Goal: Find specific page/section: Find specific page/section

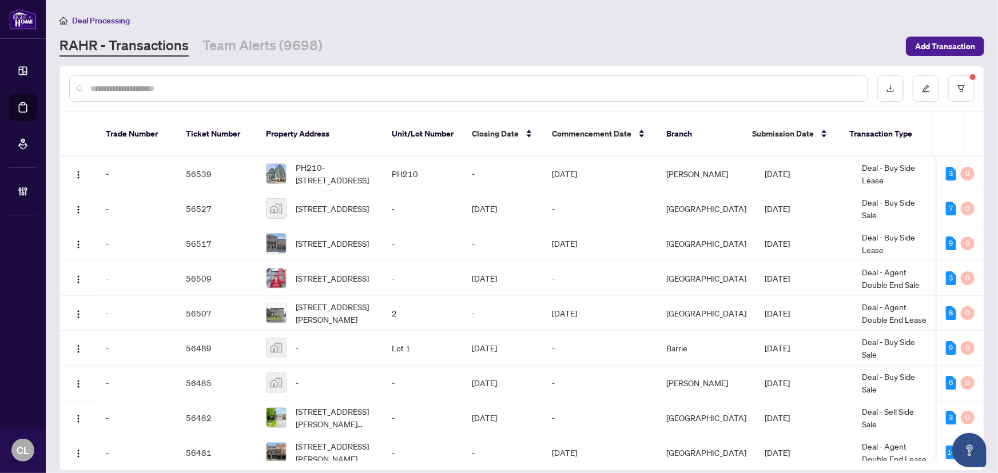
click at [975, 74] on sup at bounding box center [973, 77] width 6 height 6
click at [968, 82] on button "button" at bounding box center [961, 88] width 26 height 26
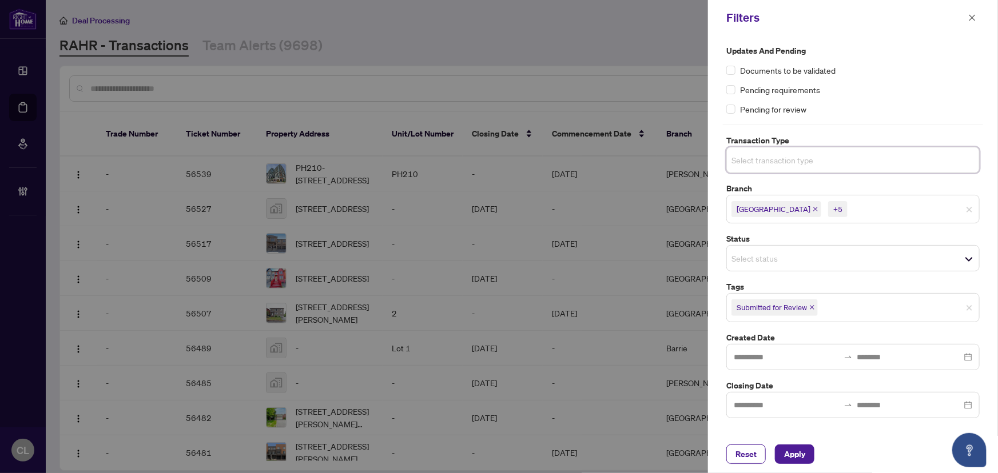
click at [765, 162] on input "search" at bounding box center [771, 160] width 80 height 14
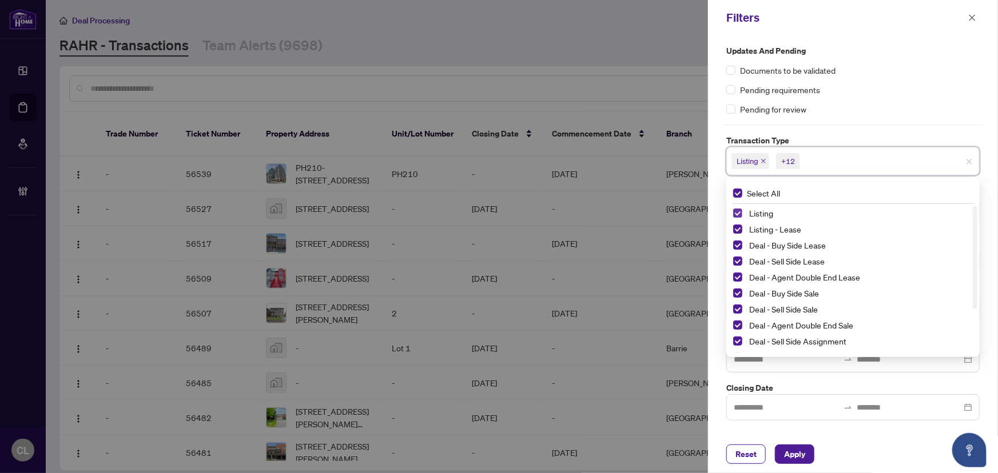
click at [737, 210] on span "Select Listing" at bounding box center [737, 213] width 9 height 9
click at [740, 230] on span "Select Listing - Lease" at bounding box center [737, 229] width 9 height 9
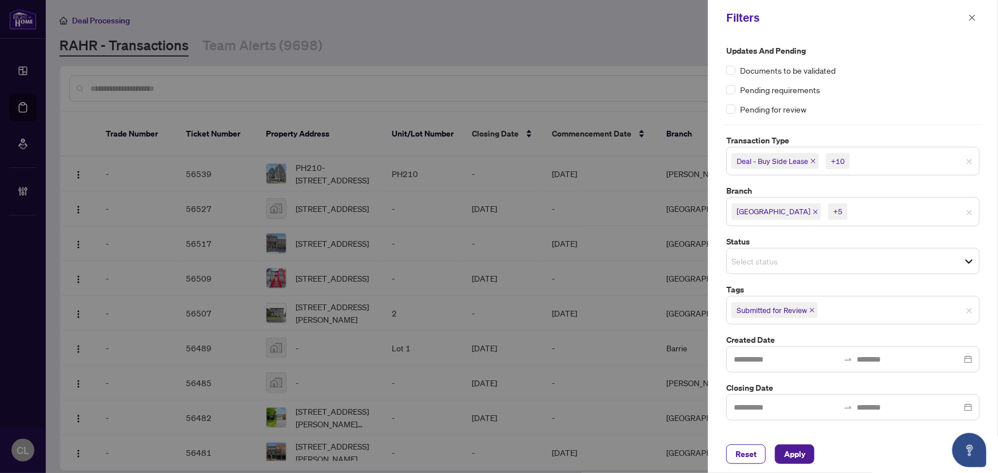
click at [668, 46] on div at bounding box center [499, 236] width 998 height 473
click at [804, 217] on span "Select branch" at bounding box center [853, 210] width 252 height 16
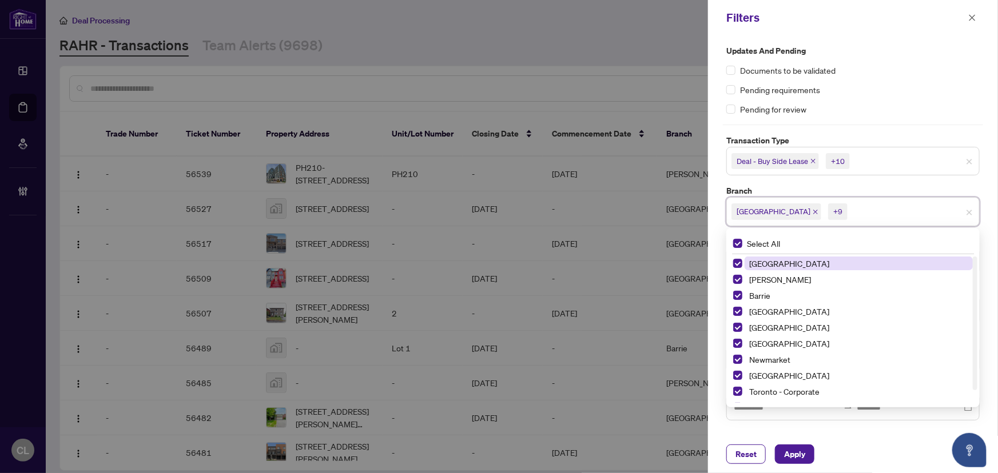
click at [634, 42] on div at bounding box center [499, 236] width 998 height 473
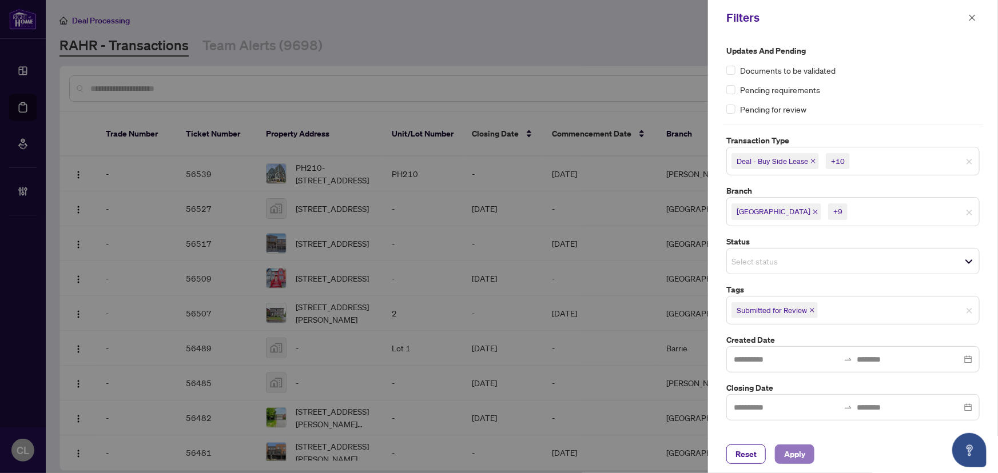
click at [808, 455] on button "Apply" at bounding box center [794, 454] width 39 height 19
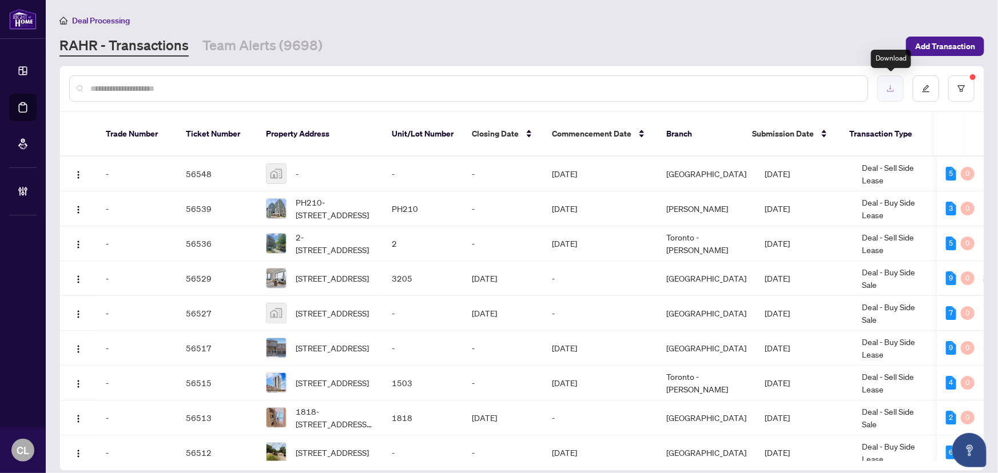
click at [886, 87] on icon "download" at bounding box center [890, 89] width 8 height 8
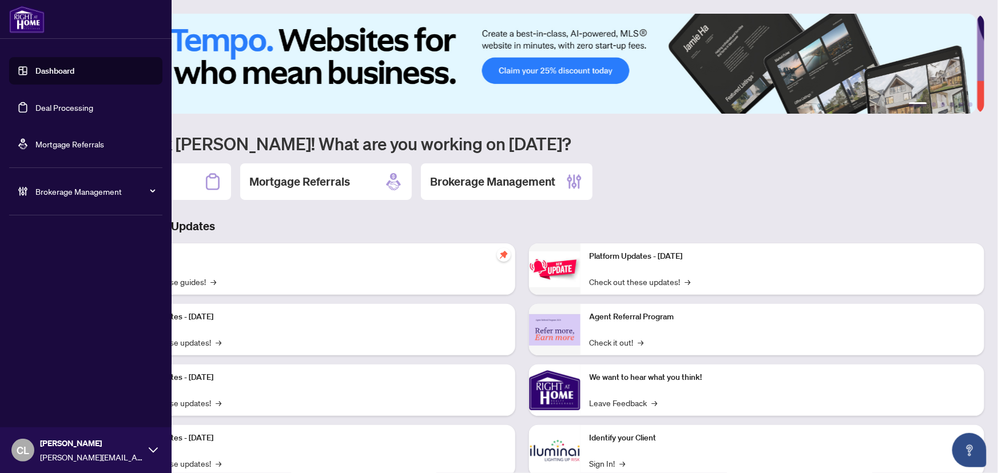
click at [57, 103] on link "Deal Processing" at bounding box center [64, 107] width 58 height 10
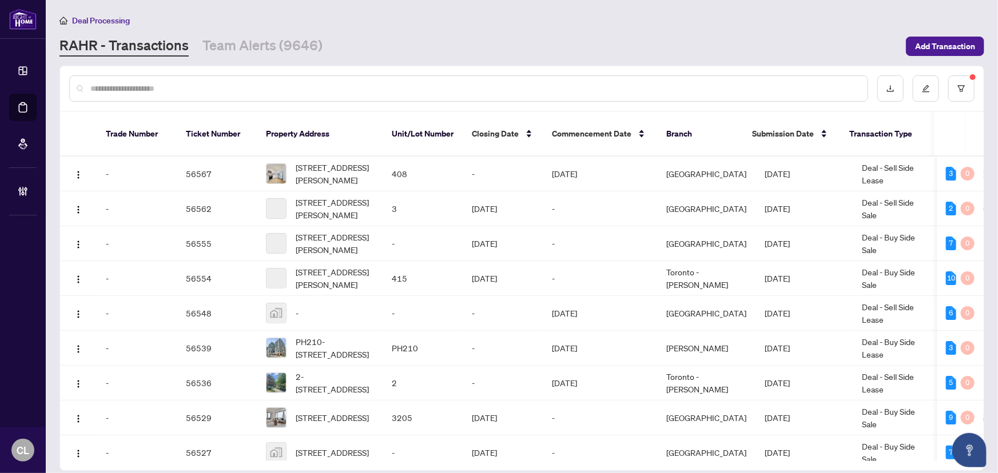
click at [285, 89] on input "text" at bounding box center [474, 88] width 768 height 13
type input "*****"
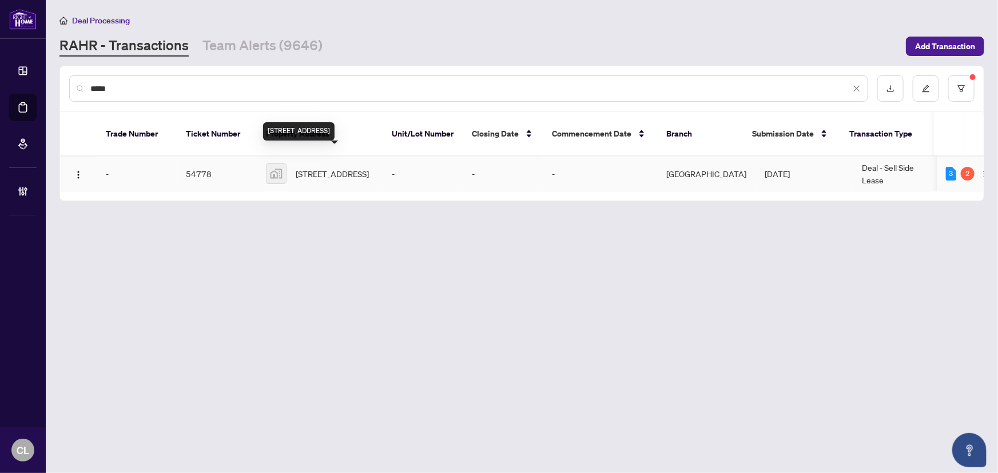
click at [334, 168] on span "[STREET_ADDRESS]" at bounding box center [332, 174] width 73 height 13
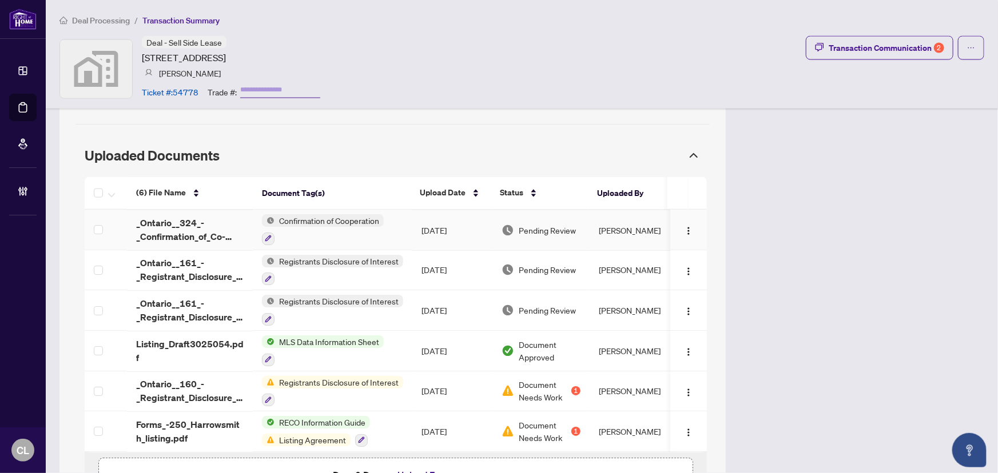
scroll to position [938, 0]
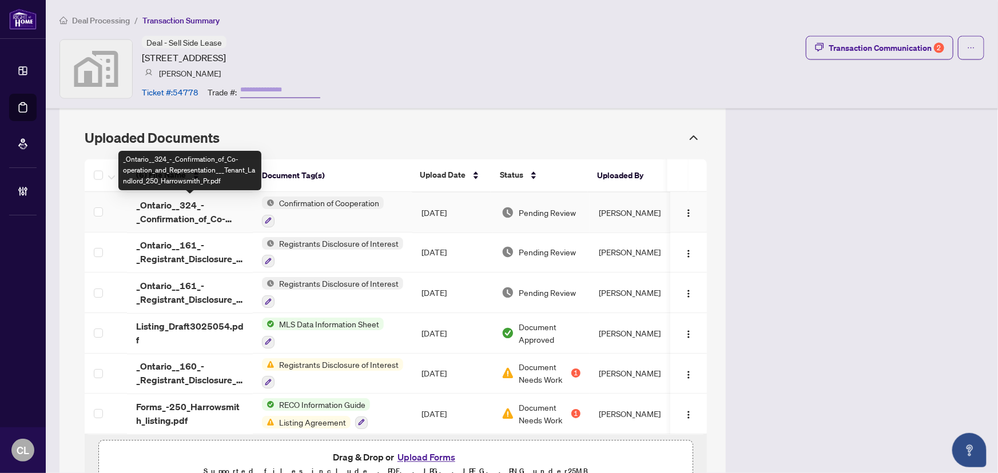
click at [210, 219] on span "_Ontario__324_-_Confirmation_of_Co-operation_and_Representation___Tenant_Landlo…" at bounding box center [189, 212] width 107 height 27
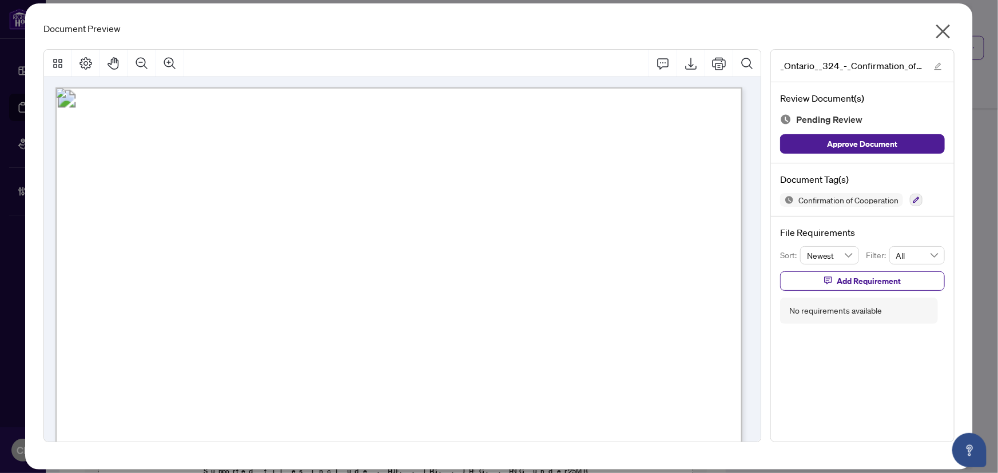
scroll to position [0, 0]
click at [942, 31] on icon "close" at bounding box center [943, 32] width 14 height 14
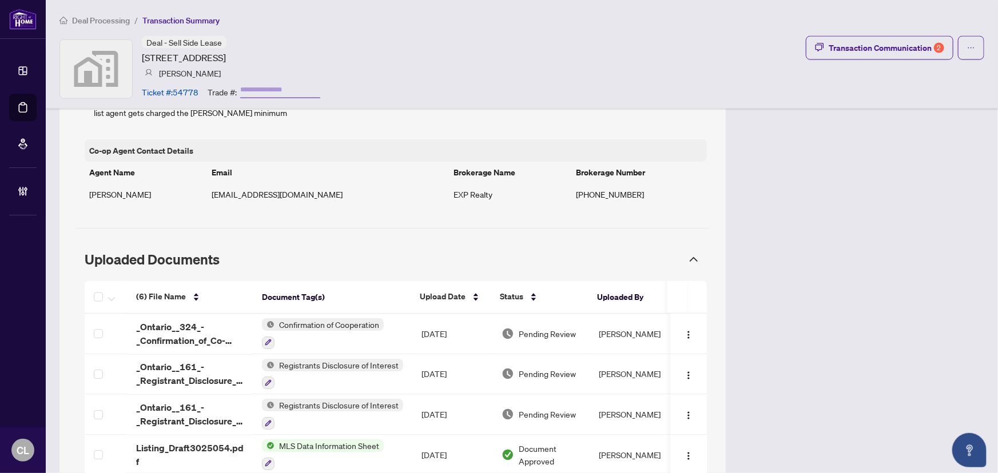
scroll to position [834, 0]
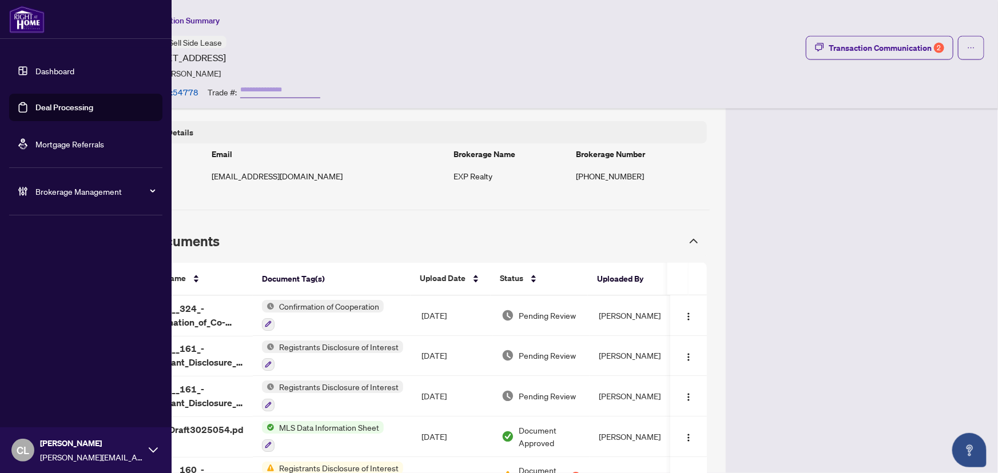
drag, startPoint x: 45, startPoint y: 107, endPoint x: 124, endPoint y: 106, distance: 78.9
click at [45, 107] on link "Deal Processing" at bounding box center [64, 107] width 58 height 10
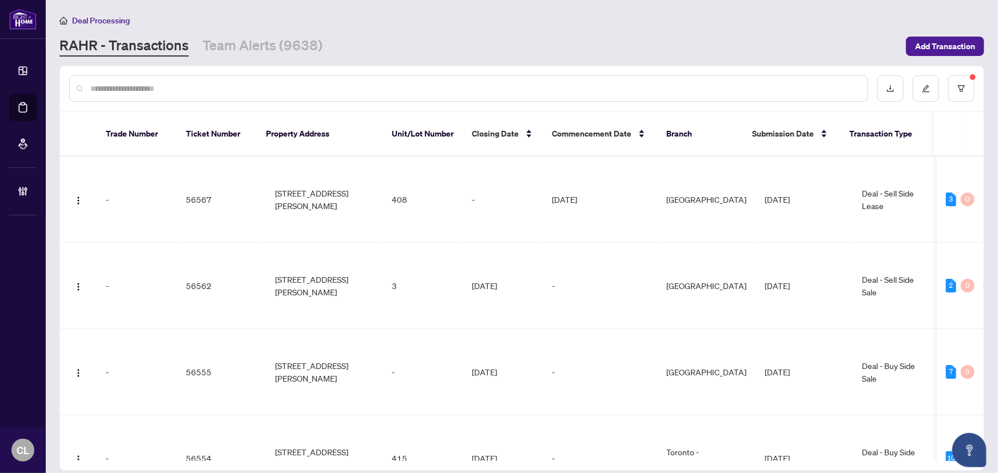
click at [194, 91] on input "text" at bounding box center [474, 88] width 768 height 13
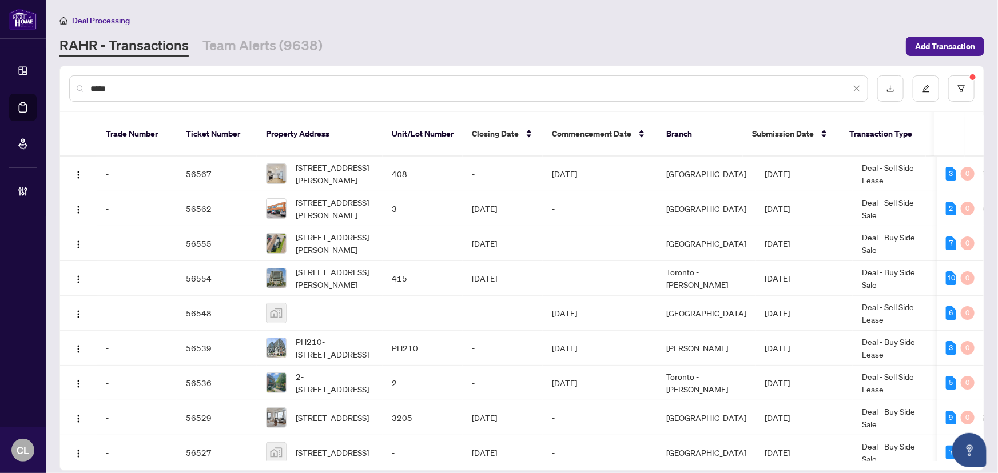
type input "*****"
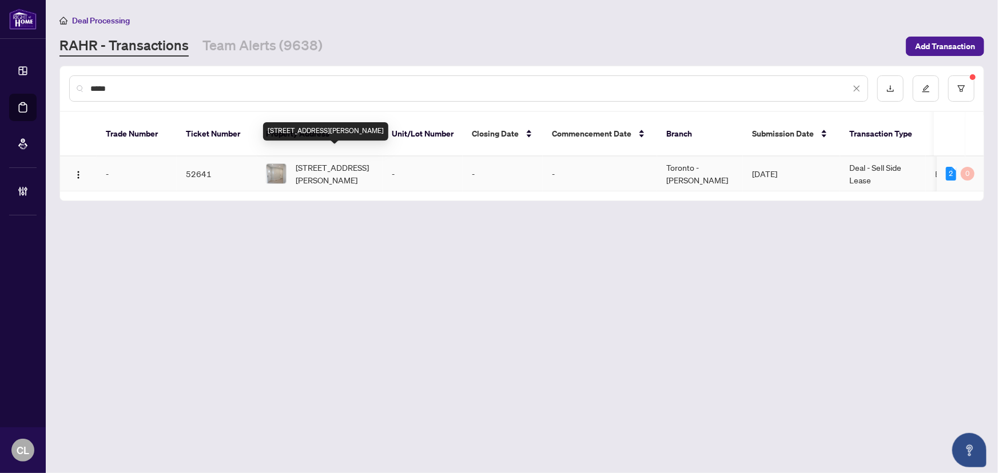
click at [337, 166] on span "590 Springview Dr, Pickering, Ontario L1X 4X4, Canada" at bounding box center [335, 173] width 78 height 25
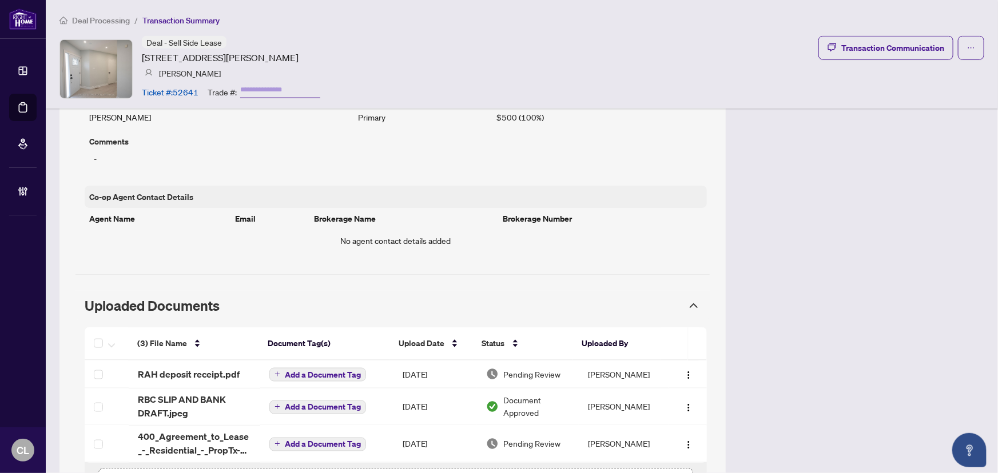
scroll to position [799, 0]
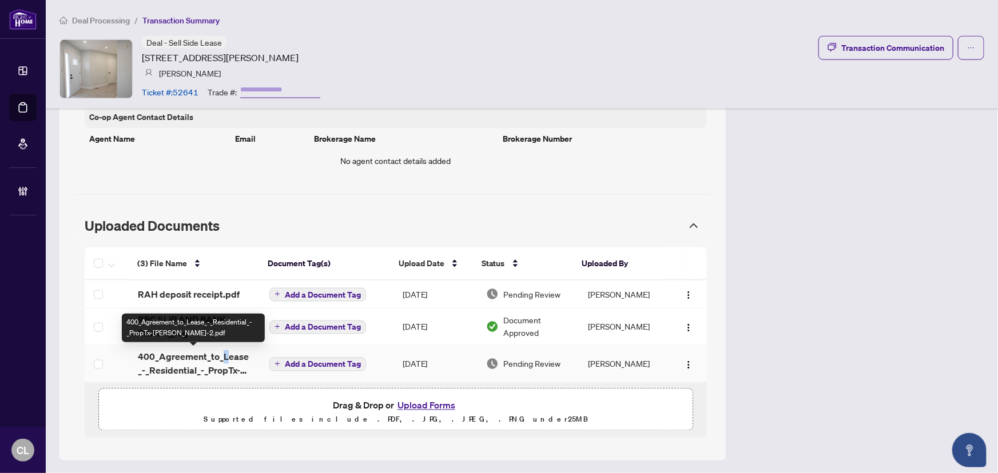
click at [225, 358] on span "400_Agreement_to_Lease_-_Residential_-_PropTx-OREA-2.pdf" at bounding box center [194, 363] width 113 height 27
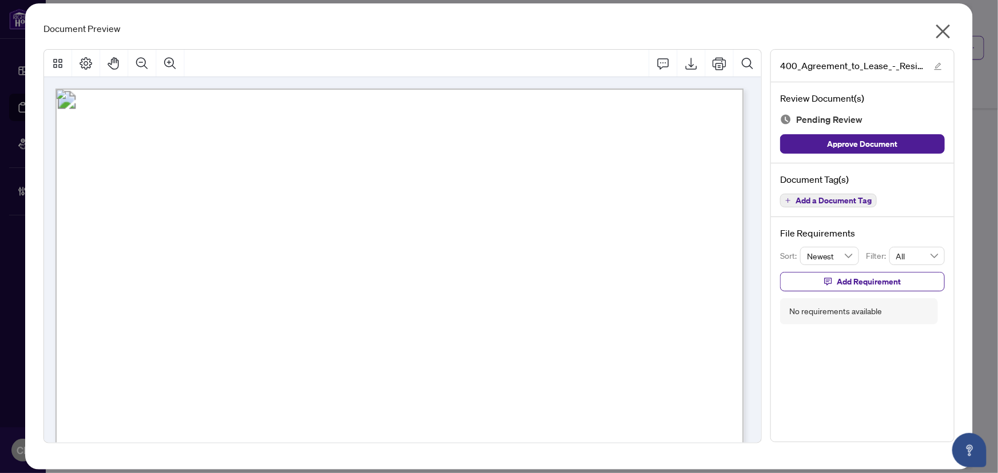
drag, startPoint x: 943, startPoint y: 29, endPoint x: 915, endPoint y: 33, distance: 27.8
click at [943, 30] on icon "close" at bounding box center [943, 31] width 18 height 18
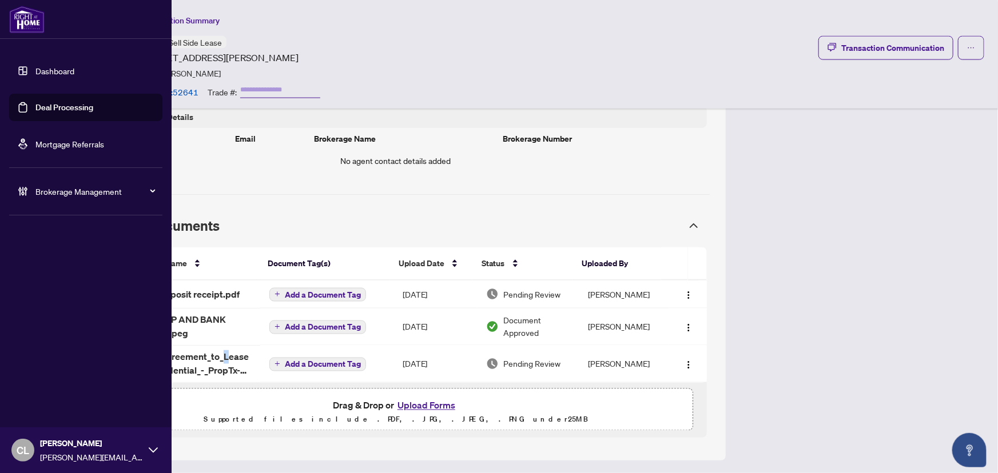
click at [67, 111] on link "Deal Processing" at bounding box center [64, 107] width 58 height 10
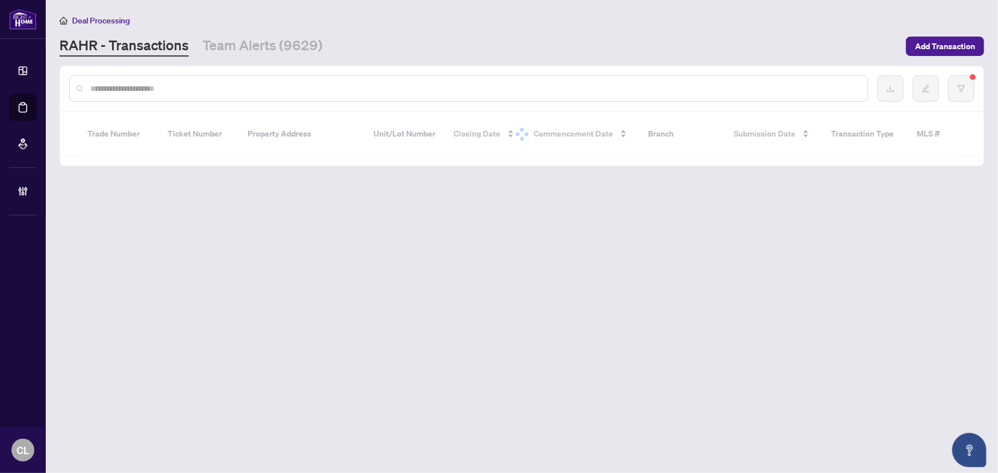
click at [216, 89] on input "text" at bounding box center [474, 88] width 768 height 13
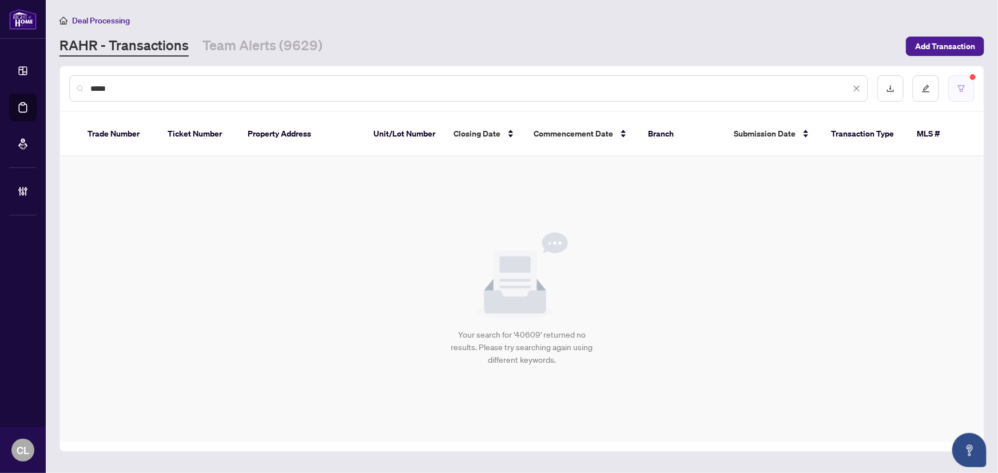
click at [955, 86] on button "button" at bounding box center [961, 88] width 26 height 26
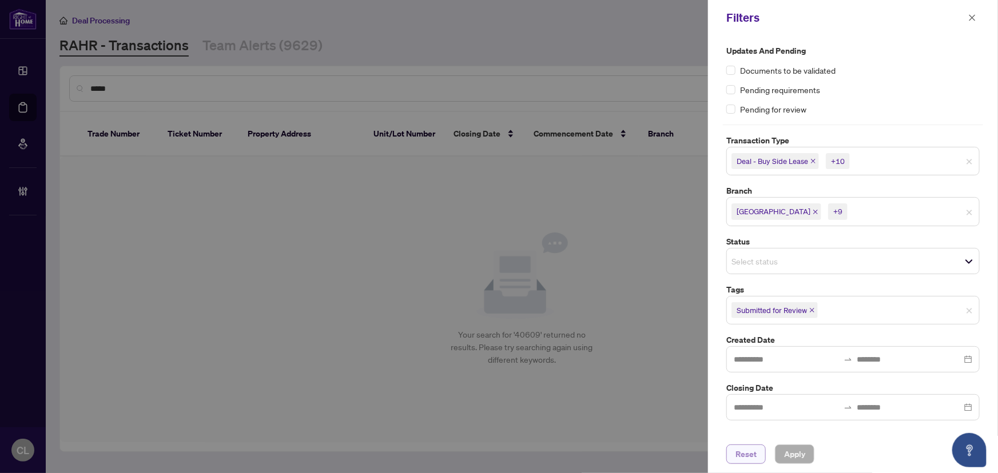
click at [759, 460] on button "Reset" at bounding box center [745, 454] width 39 height 19
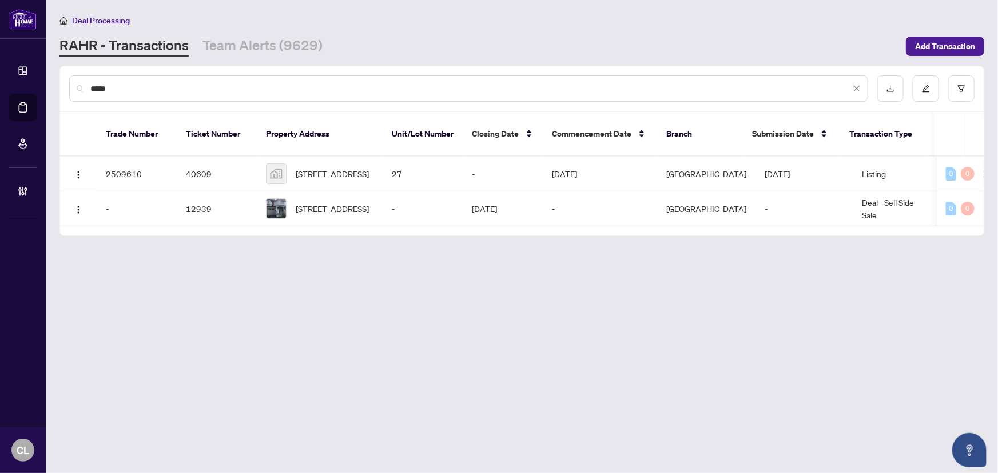
click at [166, 94] on div "*****" at bounding box center [468, 88] width 799 height 26
click at [154, 86] on input "*****" at bounding box center [470, 88] width 760 height 13
type input "*****"
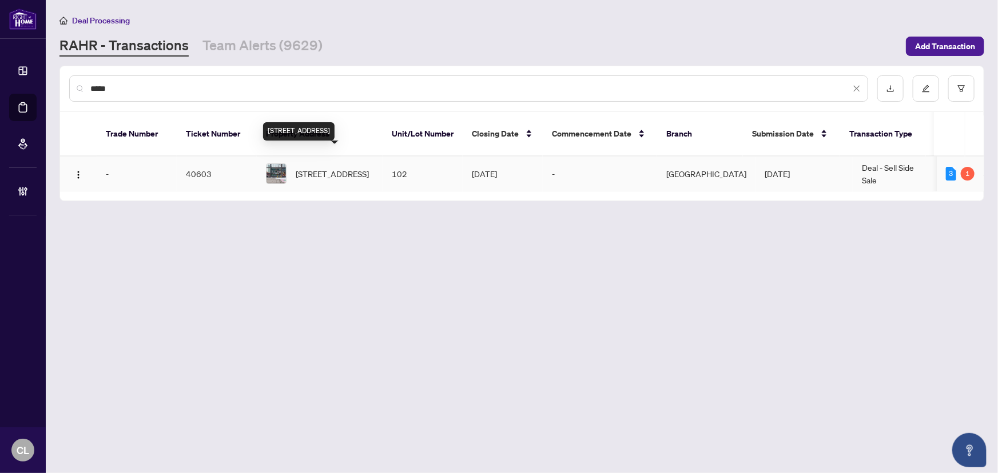
click at [309, 168] on span "102-305 King St, Kitchener, Ontario N2G 1B9, Canada" at bounding box center [332, 174] width 73 height 13
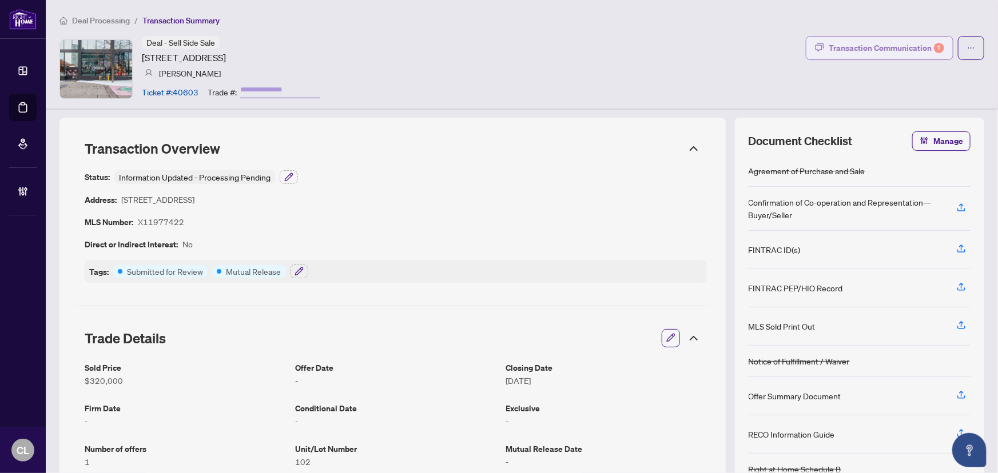
click at [870, 42] on div "Transaction Communication 1" at bounding box center [885, 48] width 115 height 18
